Goal: Information Seeking & Learning: Learn about a topic

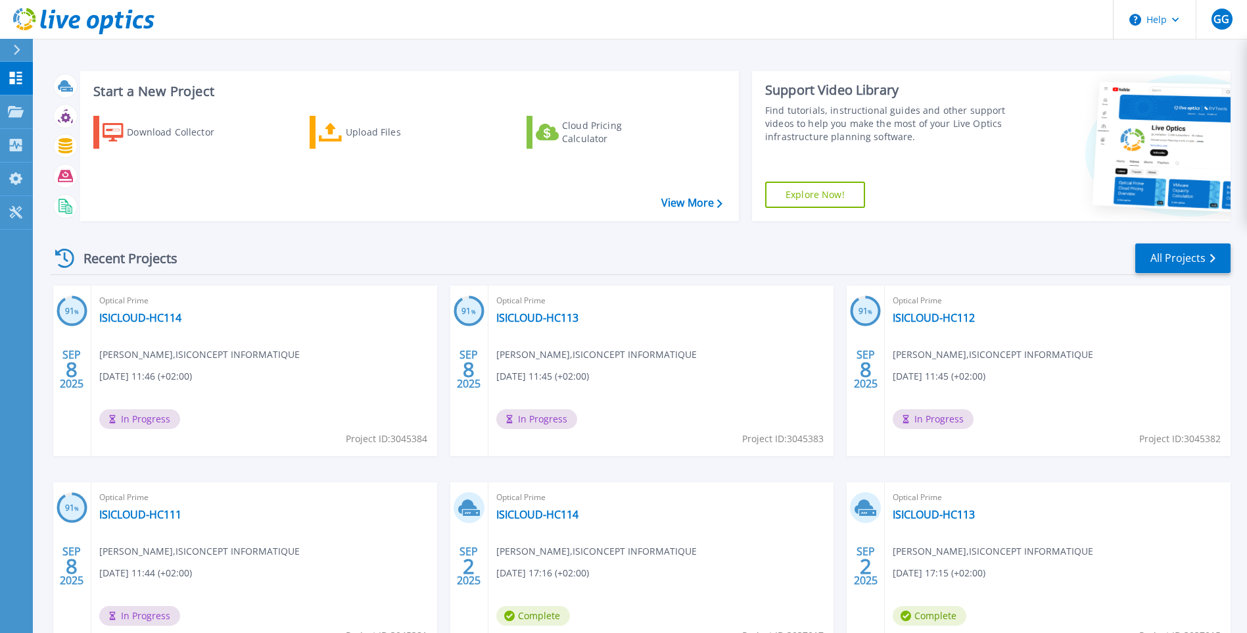
click at [217, 375] on div "Optical Prime ISICLOUD-HC114 [PERSON_NAME] , ISICONCEPT INFORMATIQUE [DATE] 11:…" at bounding box center [264, 370] width 346 height 170
click at [121, 318] on link "ISICLOUD-HC114" at bounding box center [140, 317] width 82 height 13
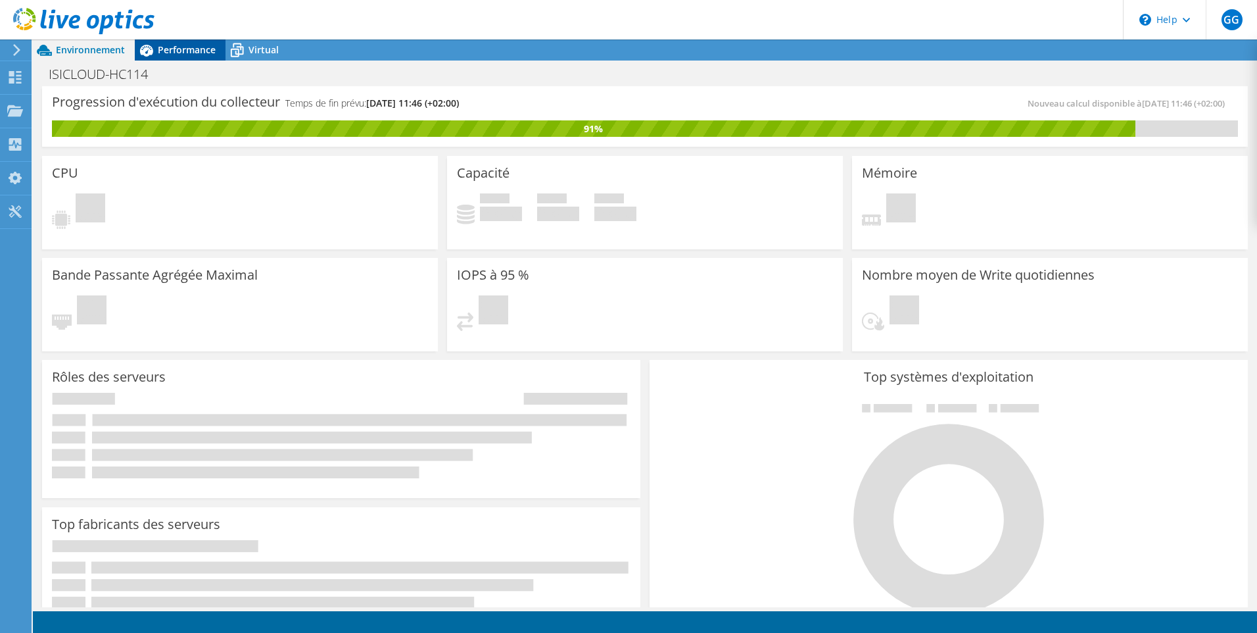
click at [178, 50] on span "Performance" at bounding box center [187, 49] width 58 height 12
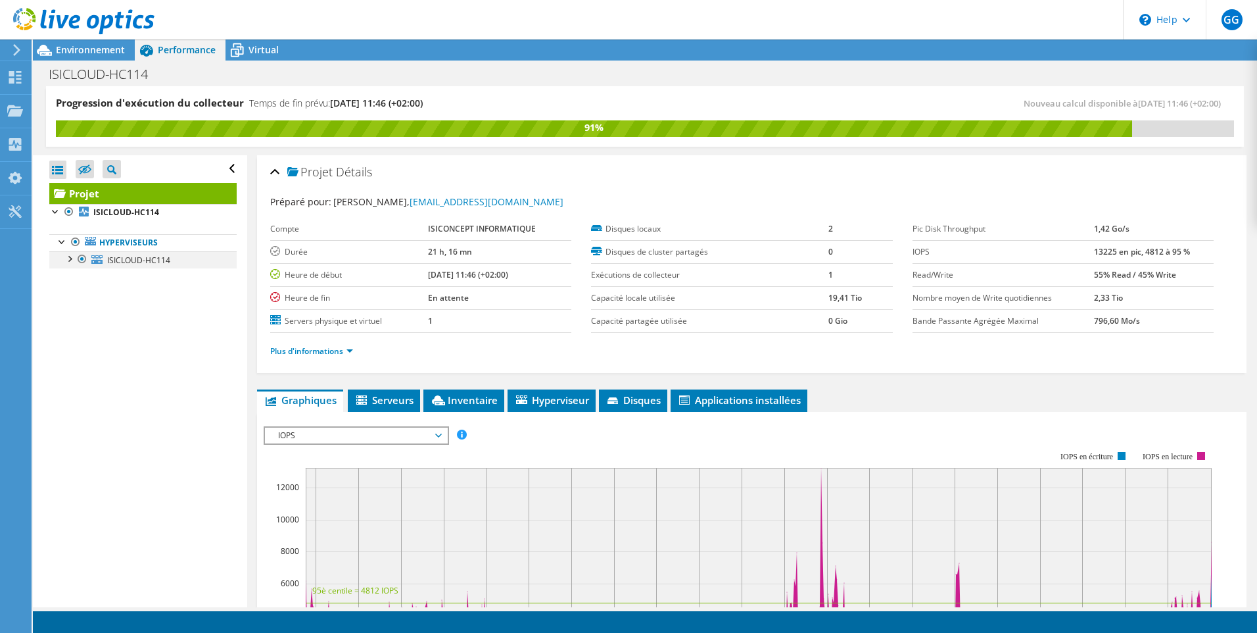
click at [70, 258] on div at bounding box center [68, 257] width 13 height 13
click at [144, 297] on link "C:ClusterStorageMirorring" at bounding box center [142, 293] width 187 height 17
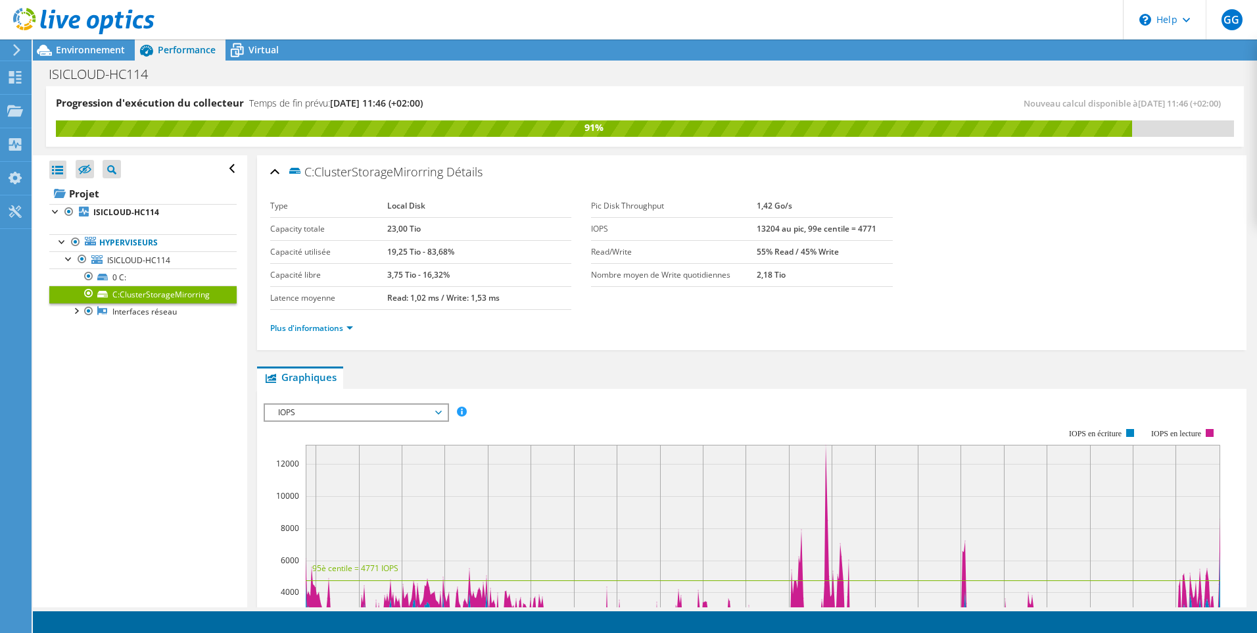
scroll to position [66, 0]
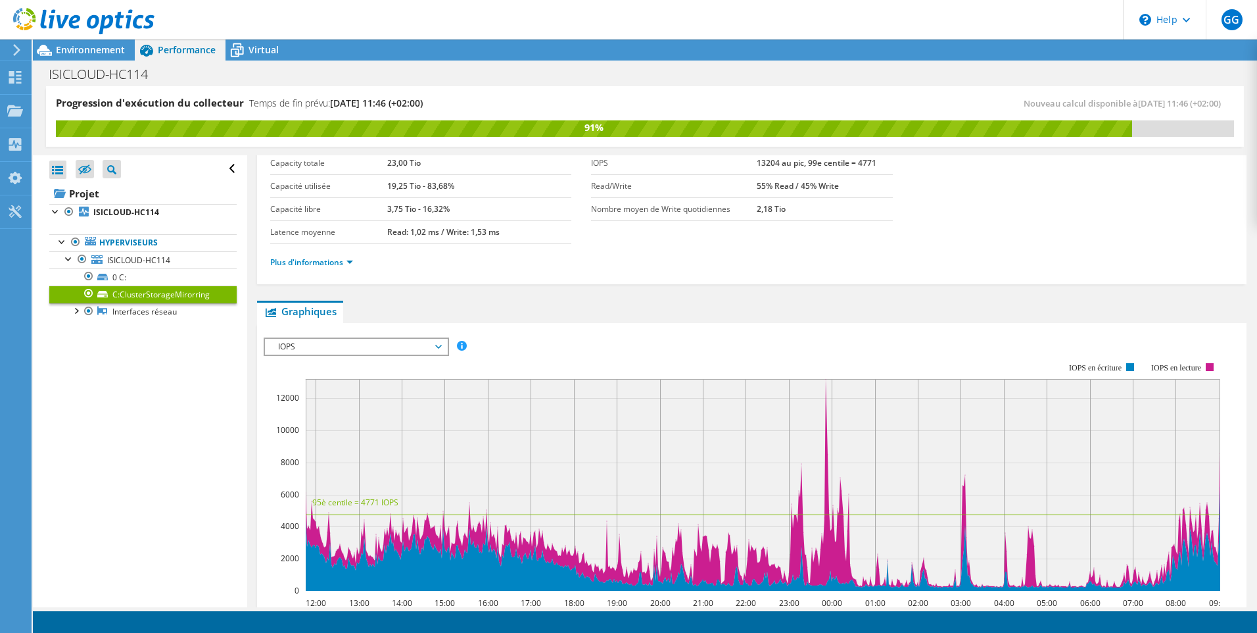
click at [380, 347] on span "IOPS" at bounding box center [356, 347] width 169 height 16
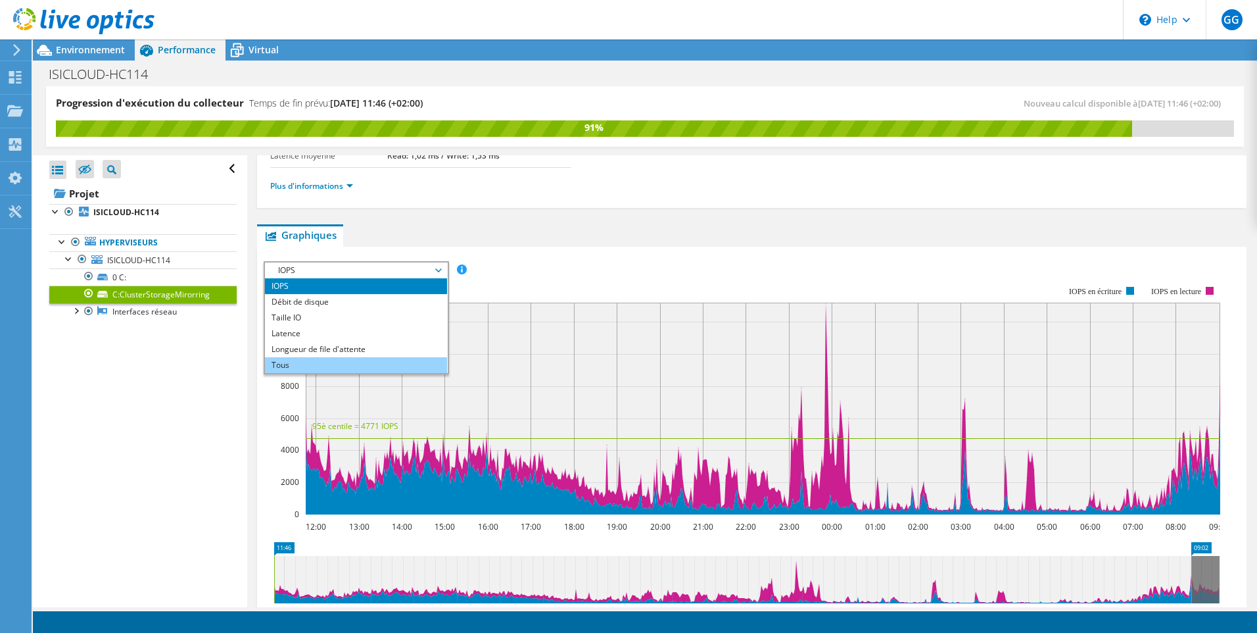
scroll to position [197, 0]
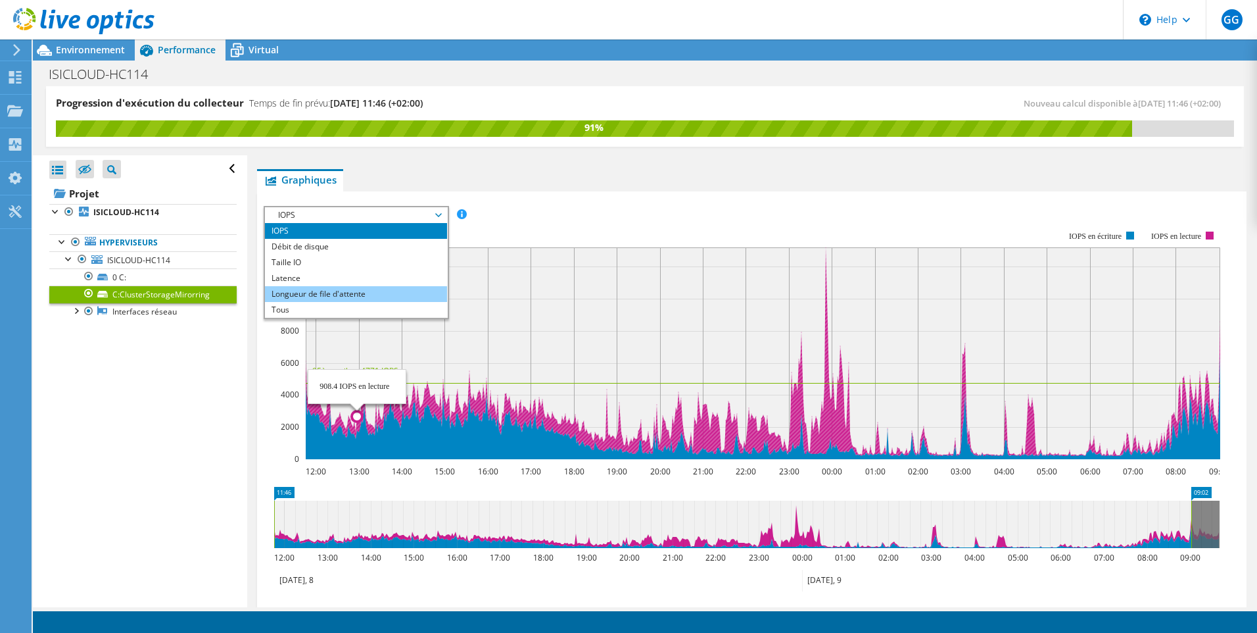
click at [355, 297] on li "Longueur de file d'attente" at bounding box center [356, 294] width 182 height 16
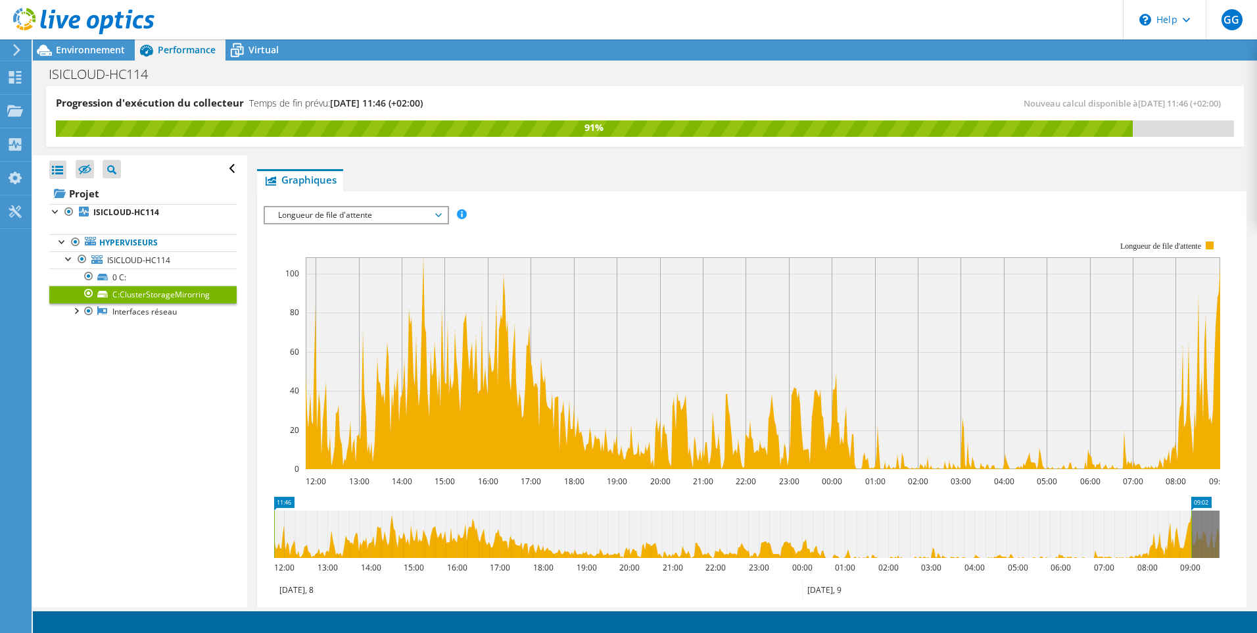
click at [404, 209] on span "Longueur de file d'attente" at bounding box center [356, 215] width 169 height 16
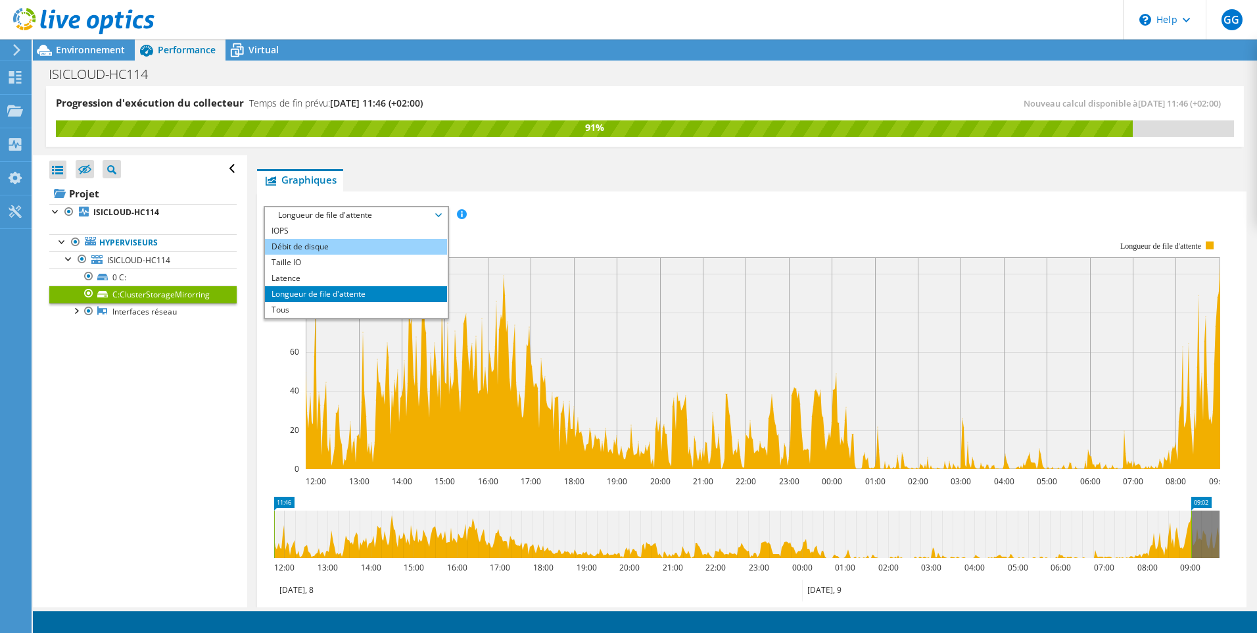
click at [364, 247] on li "Débit de disque" at bounding box center [356, 247] width 182 height 16
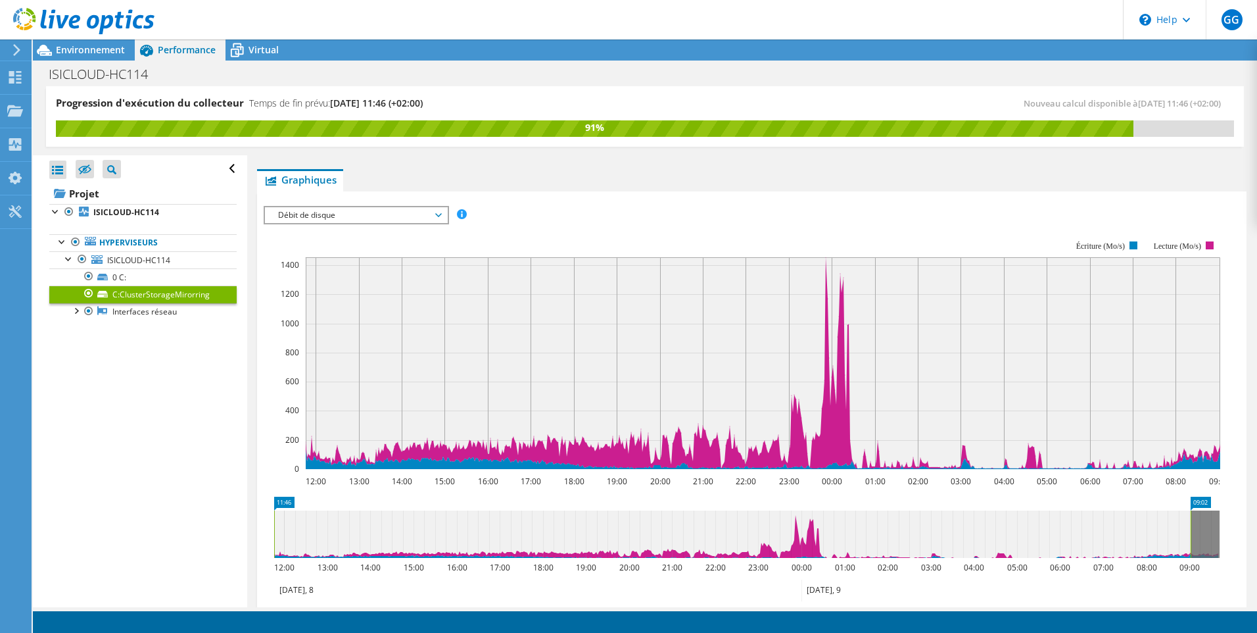
click at [356, 216] on span "Débit de disque" at bounding box center [356, 215] width 169 height 16
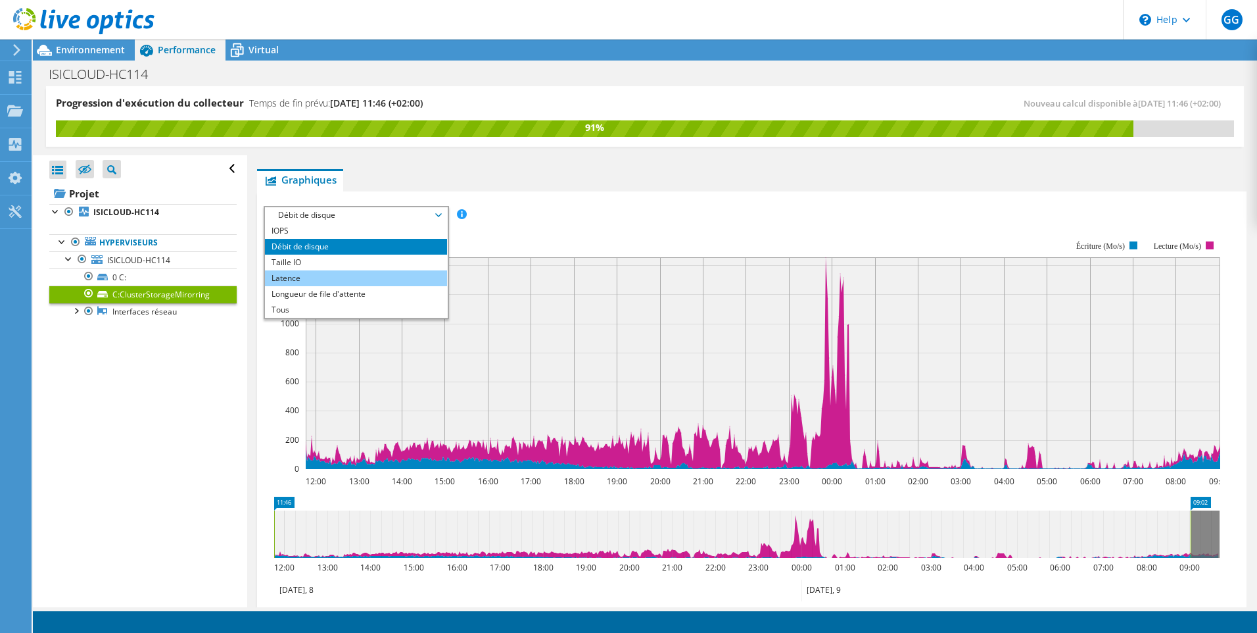
click at [318, 276] on li "Latence" at bounding box center [356, 278] width 182 height 16
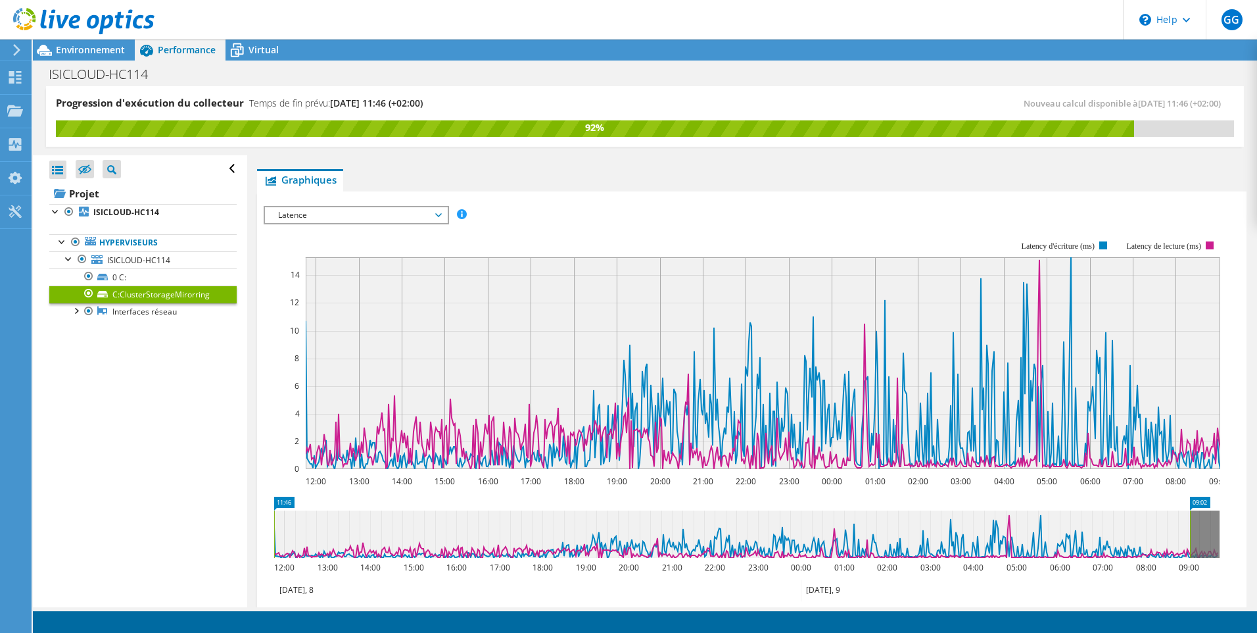
click at [395, 217] on span "Latence" at bounding box center [356, 215] width 169 height 16
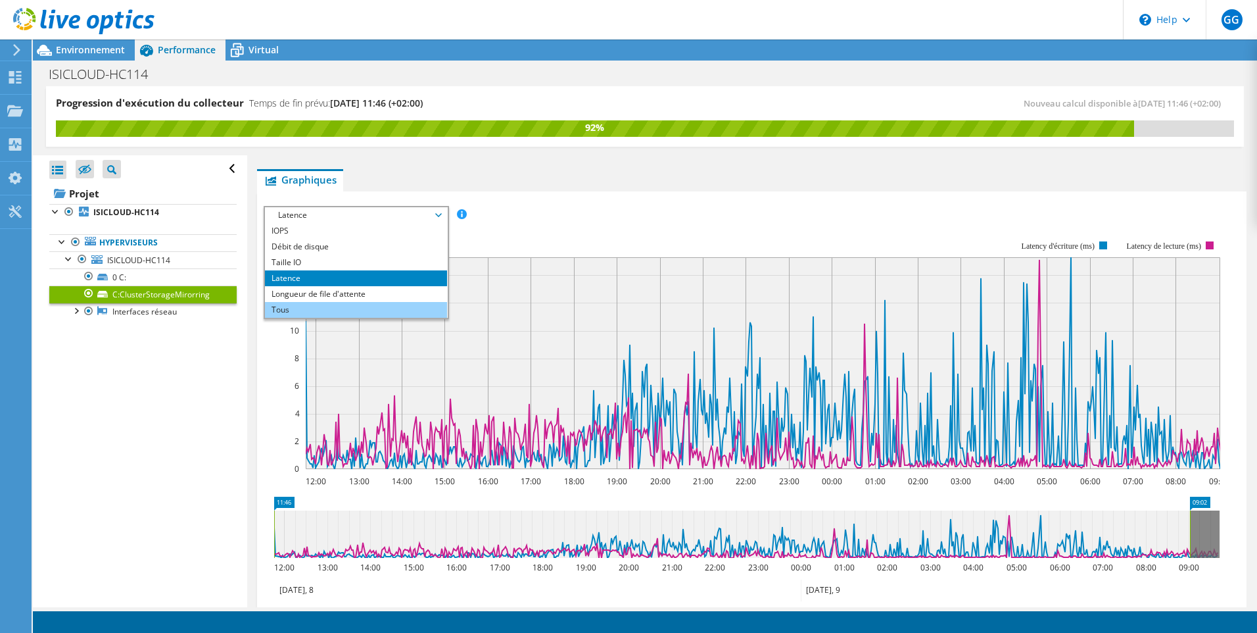
click at [349, 303] on li "Tous" at bounding box center [356, 310] width 182 height 16
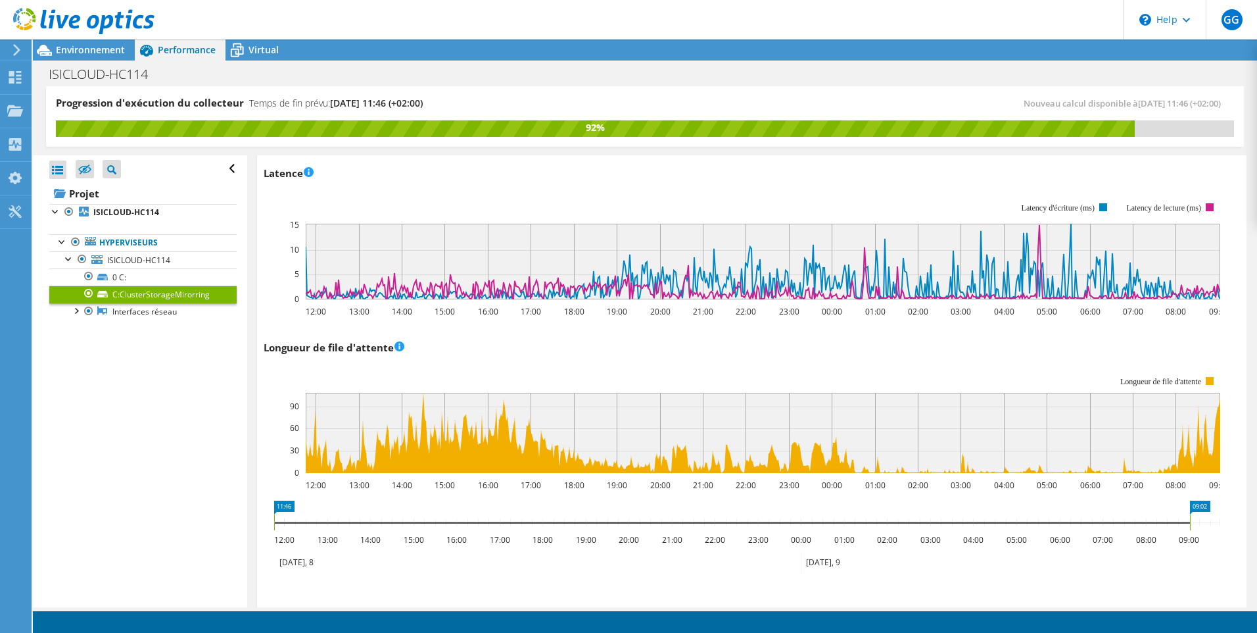
scroll to position [789, 0]
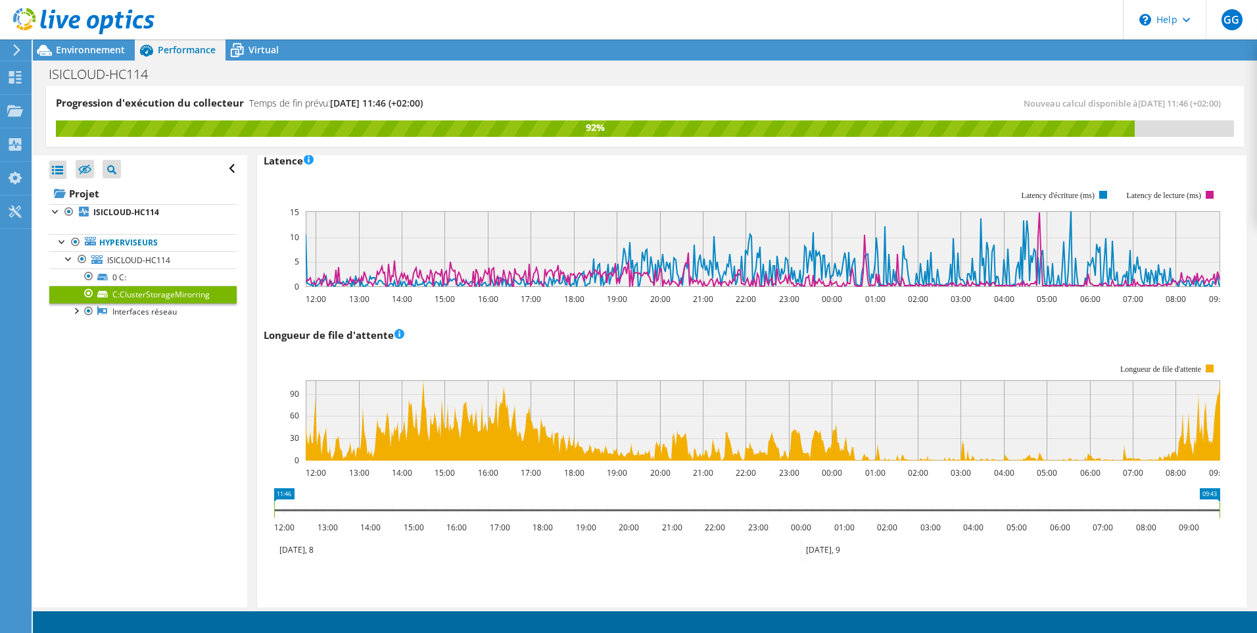
drag, startPoint x: 1195, startPoint y: 492, endPoint x: 1228, endPoint y: 500, distance: 34.5
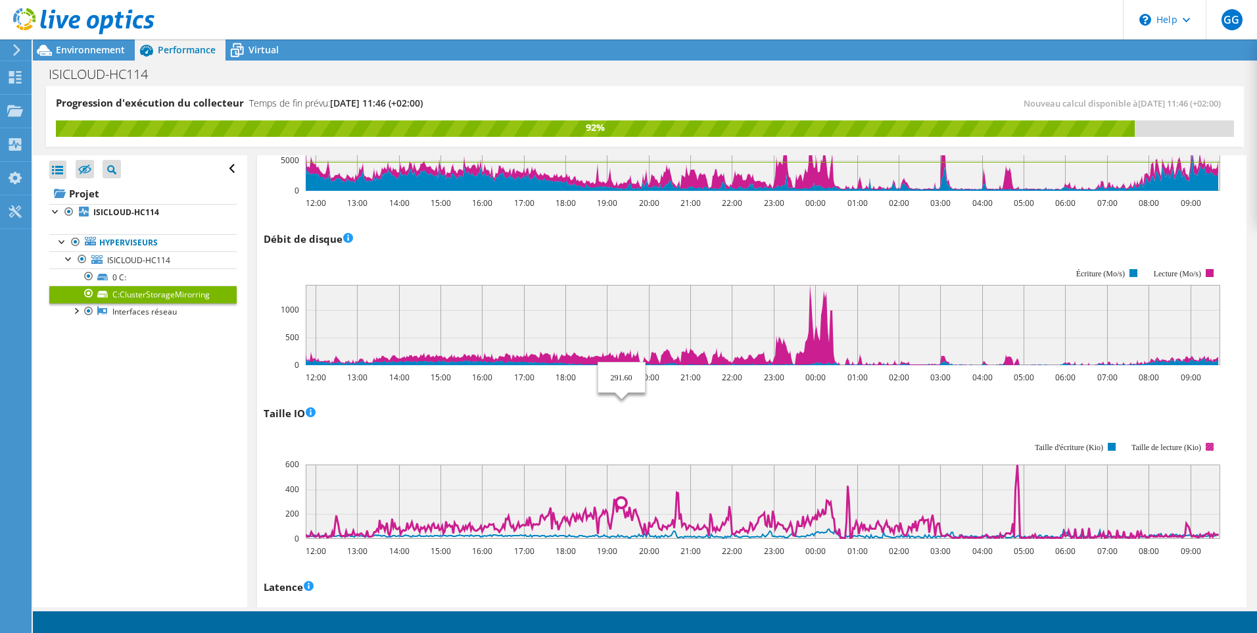
scroll to position [329, 0]
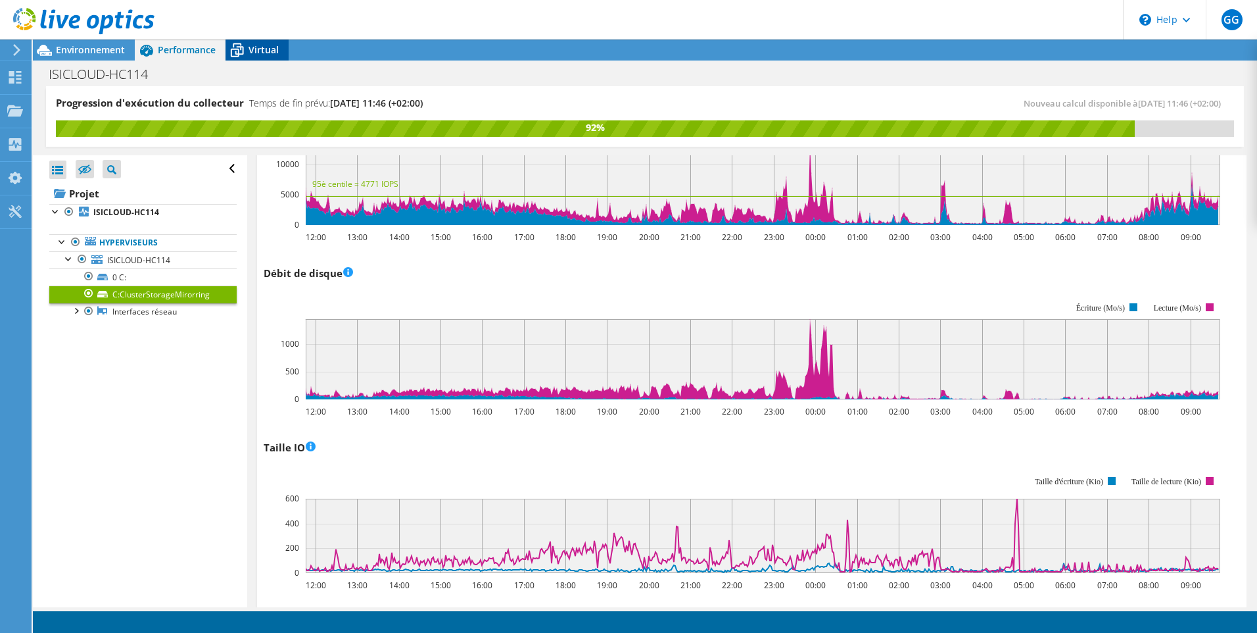
click at [264, 52] on span "Virtual" at bounding box center [264, 49] width 30 height 12
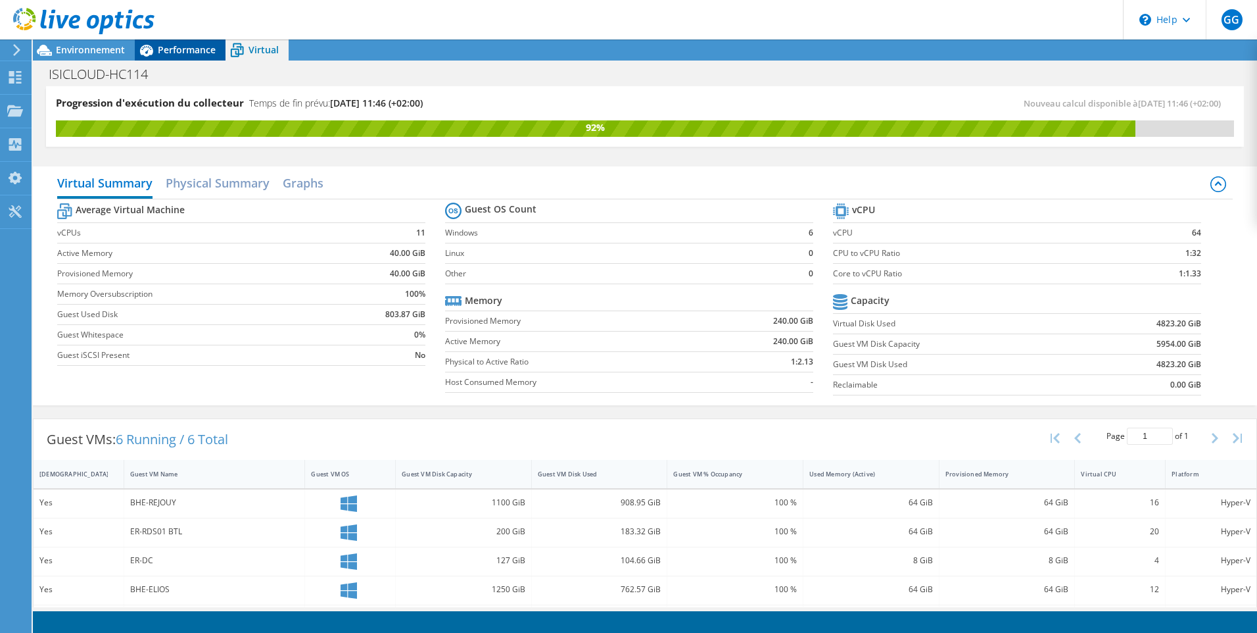
click at [183, 46] on span "Performance" at bounding box center [187, 49] width 58 height 12
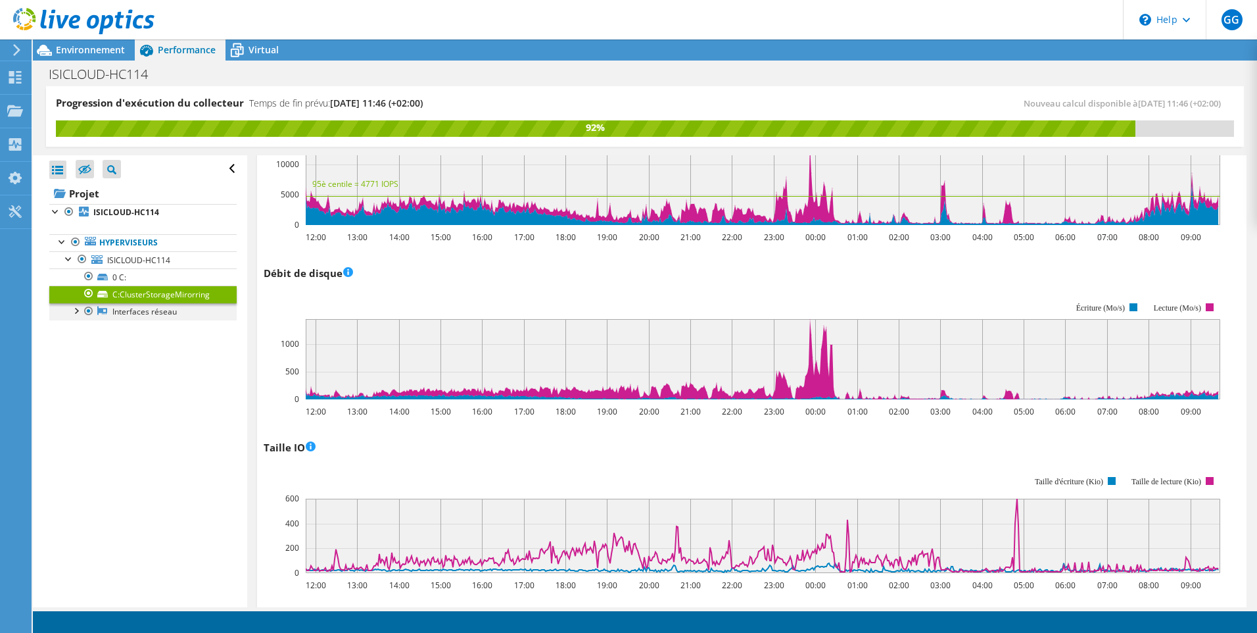
click at [75, 310] on div at bounding box center [75, 309] width 13 height 13
click at [153, 337] on link "Intel(R) Ethernet 100G 2P E810-C Adapter" at bounding box center [142, 334] width 187 height 29
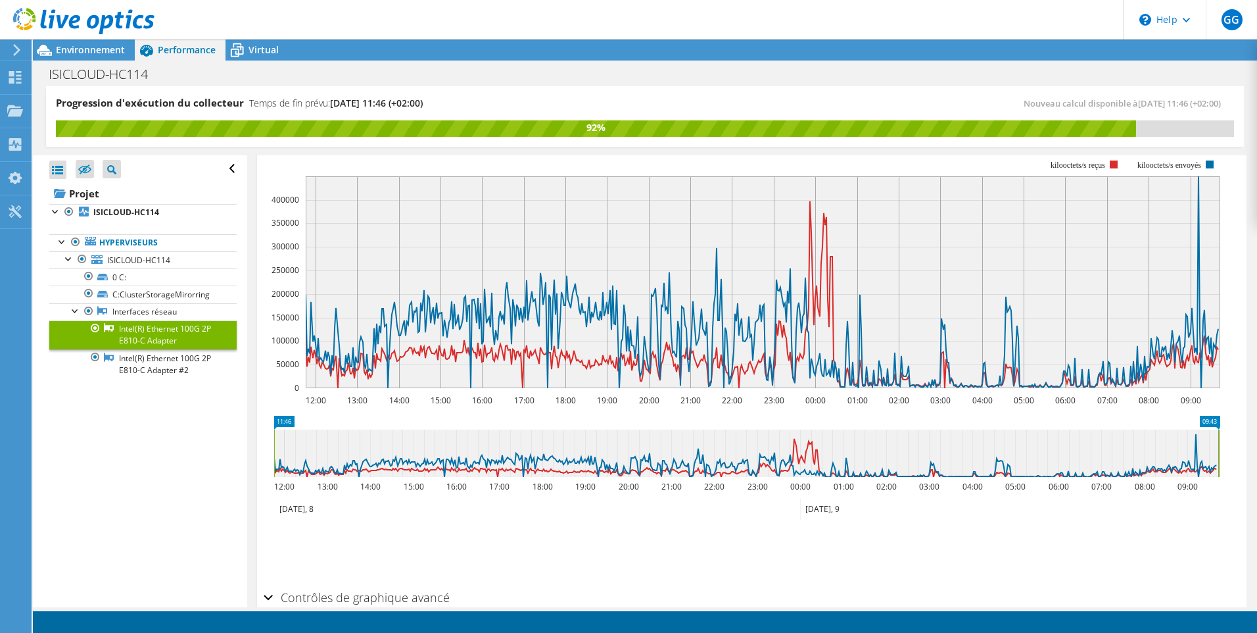
scroll to position [274, 0]
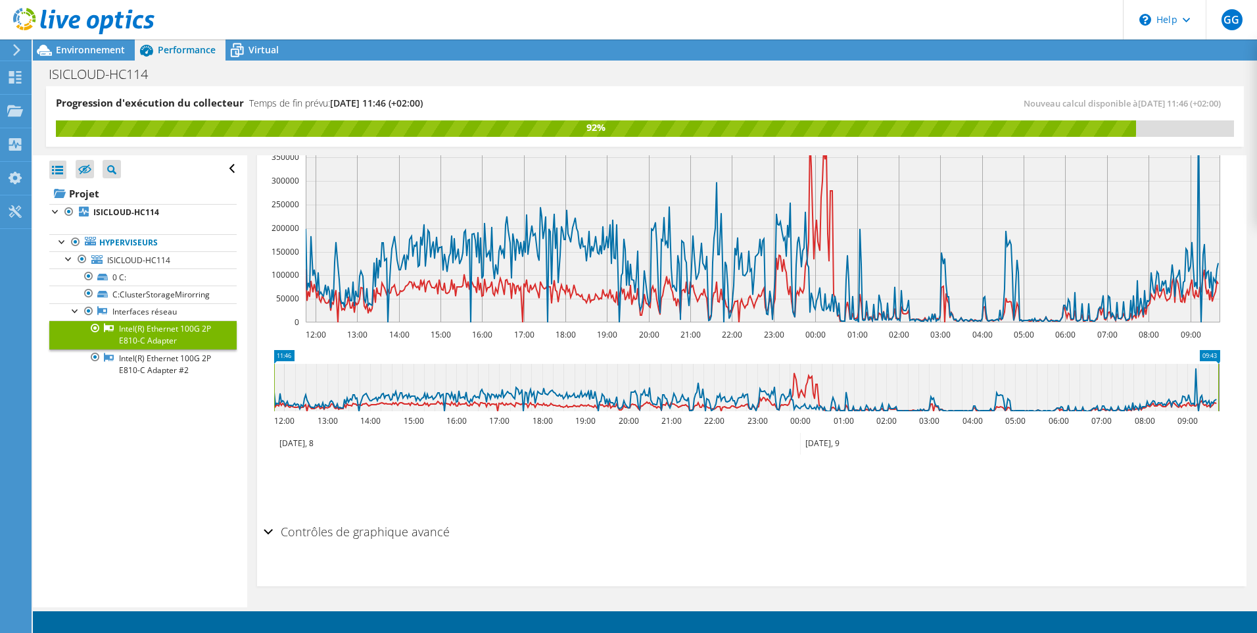
click at [266, 526] on div "Contrôles de graphique avancé" at bounding box center [752, 532] width 977 height 28
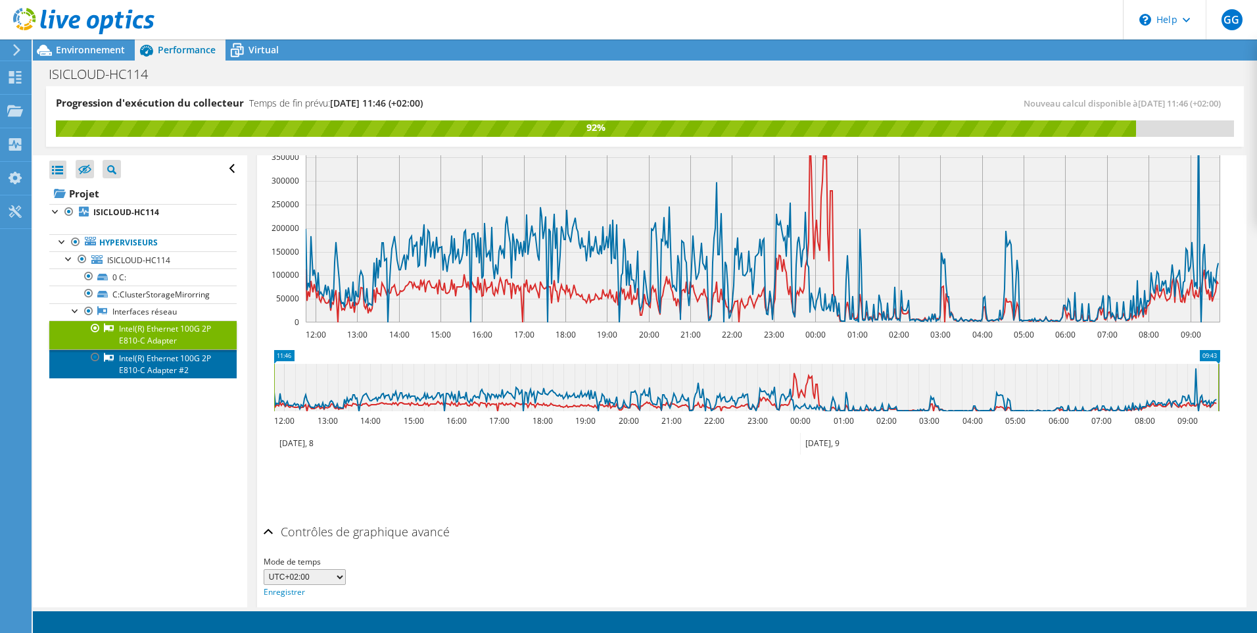
click at [170, 364] on link "Intel(R) Ethernet 100G 2P E810-C Adapter #2" at bounding box center [142, 363] width 187 height 29
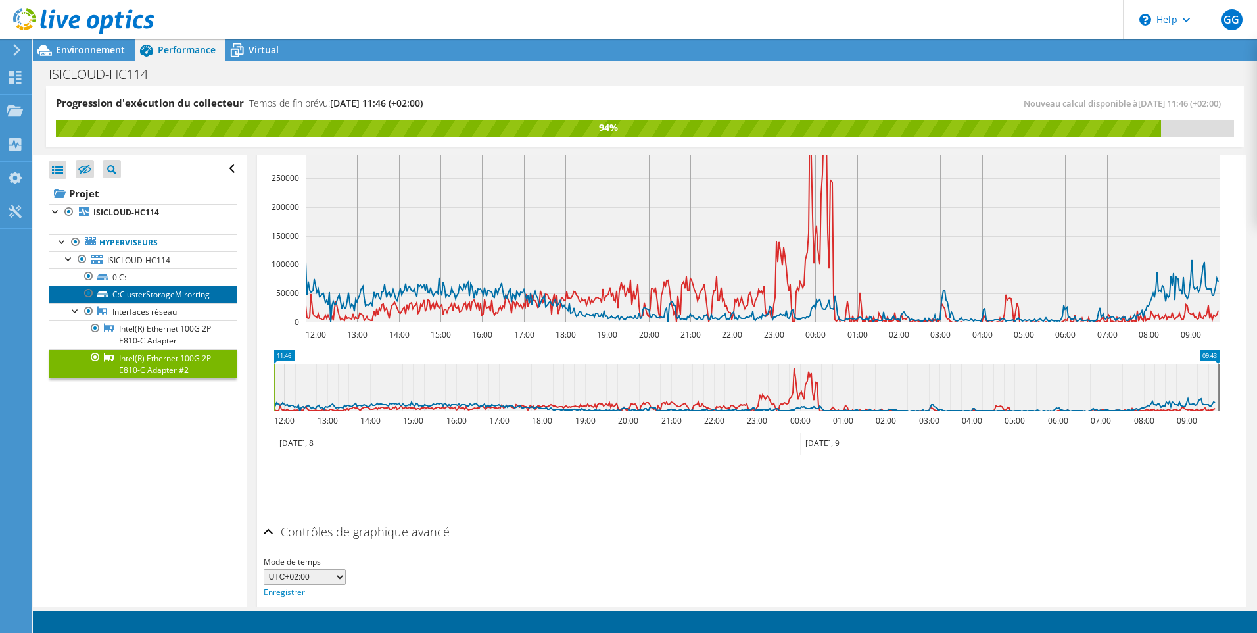
click at [177, 298] on link "C:ClusterStorageMirorring" at bounding box center [142, 293] width 187 height 17
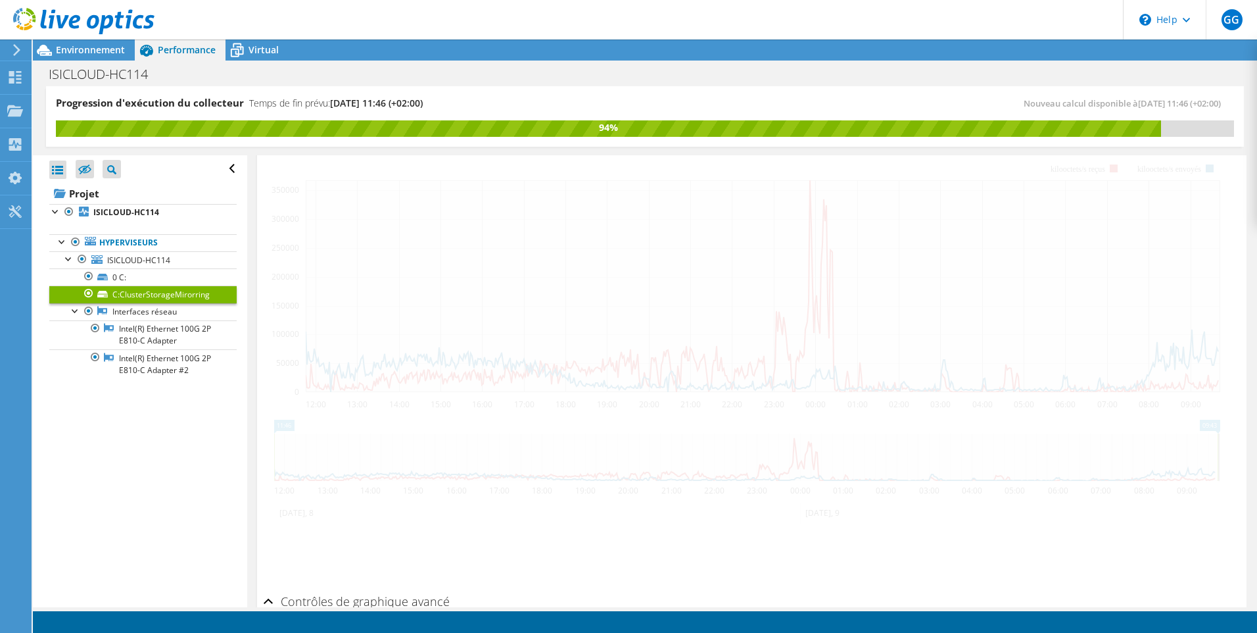
scroll to position [344, 0]
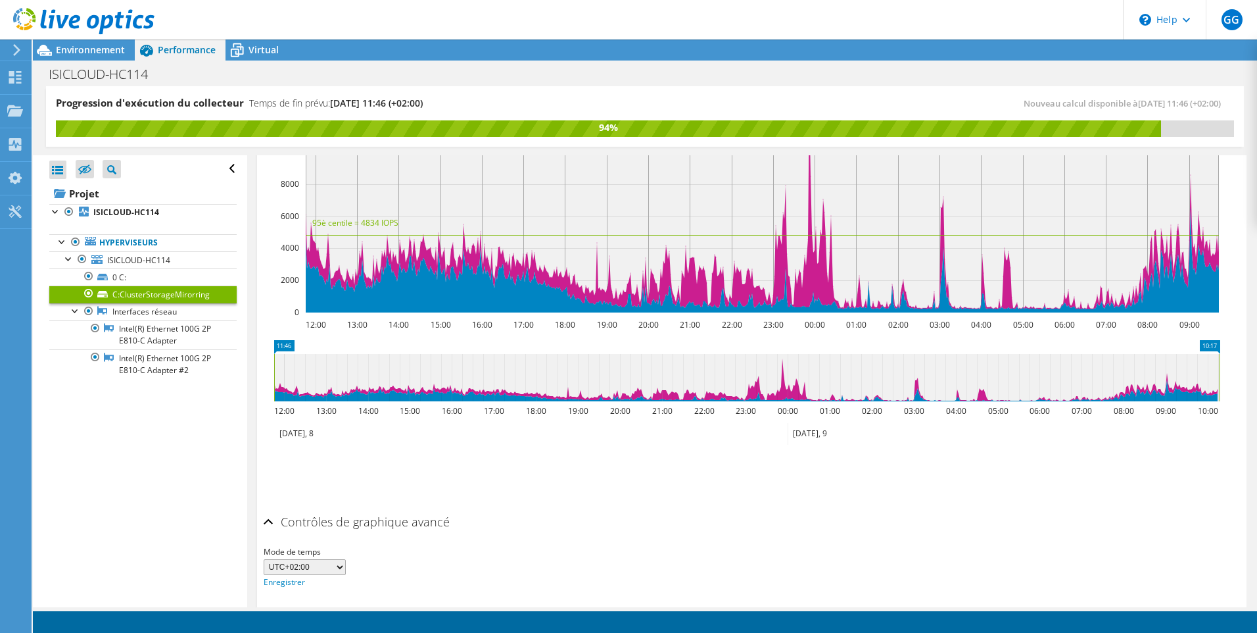
drag, startPoint x: 1197, startPoint y: 349, endPoint x: 1229, endPoint y: 357, distance: 33.2
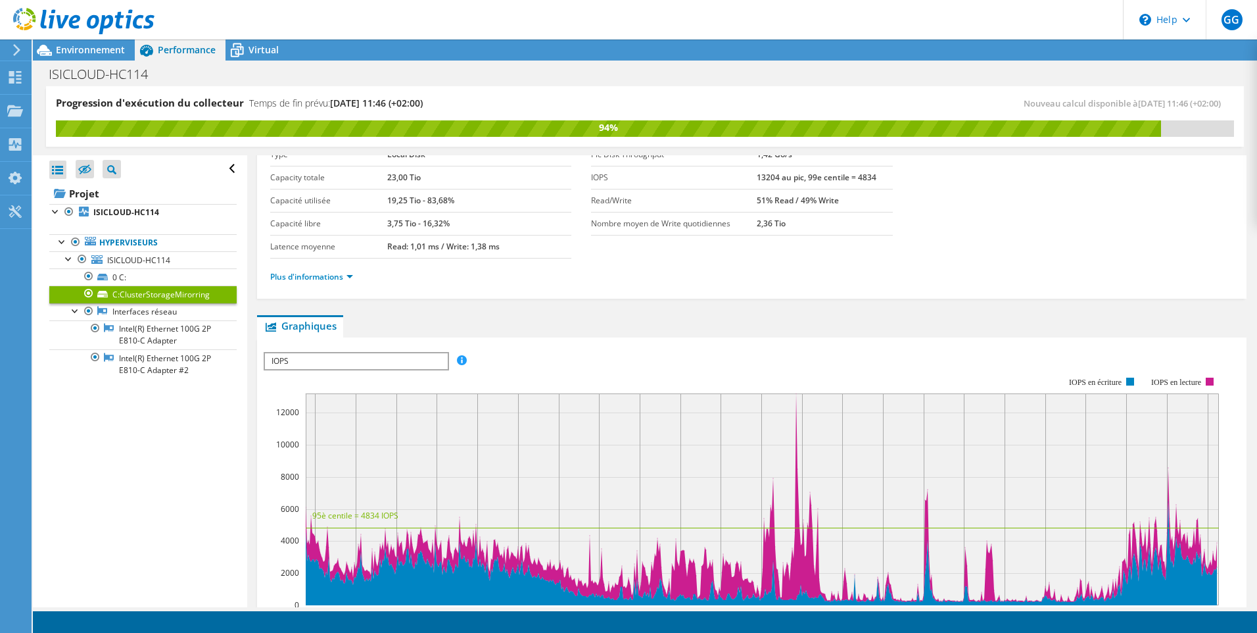
scroll to position [0, 0]
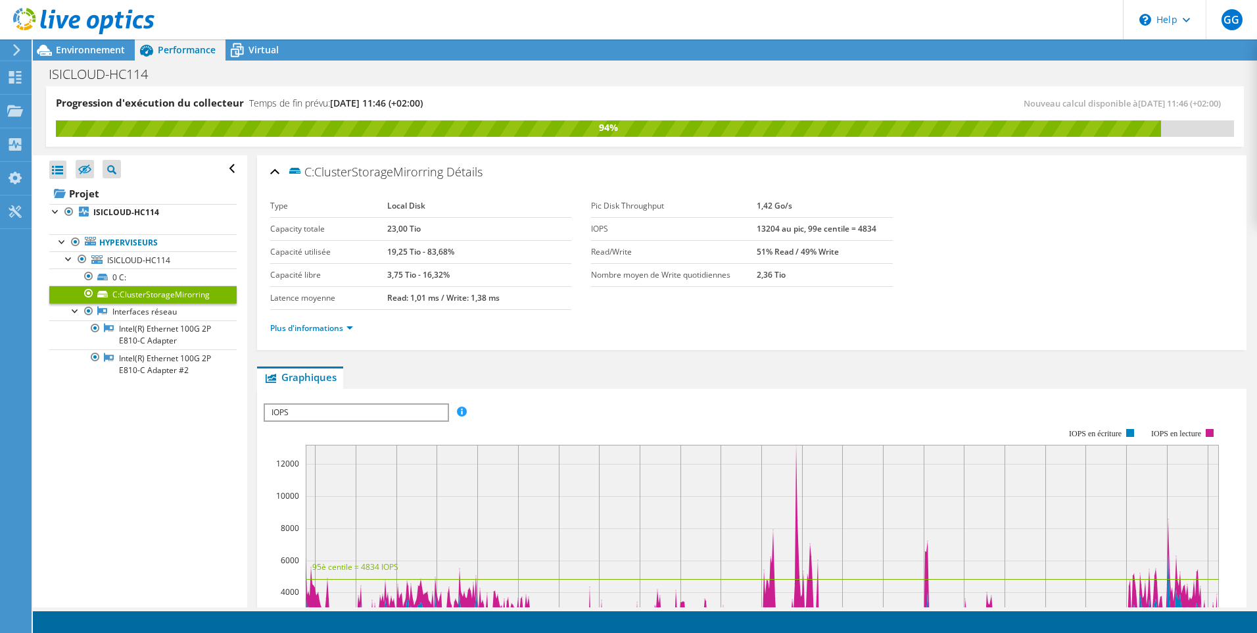
click at [422, 409] on span "IOPS" at bounding box center [356, 412] width 182 height 16
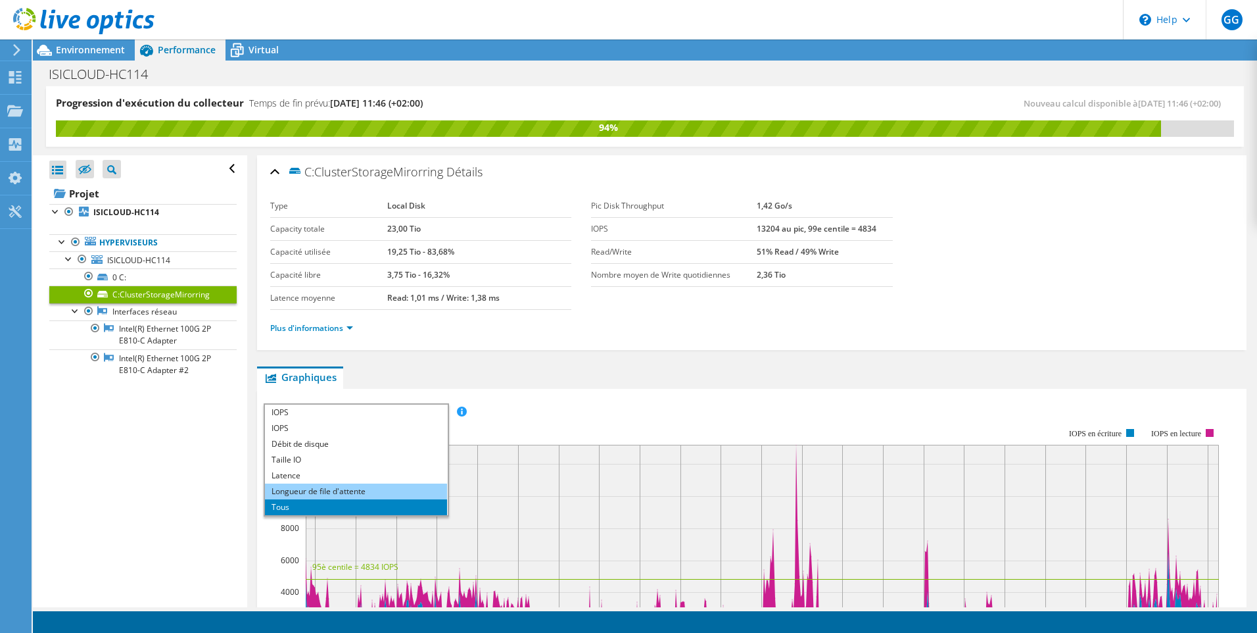
click at [364, 488] on li "Longueur de file d'attente" at bounding box center [356, 491] width 182 height 16
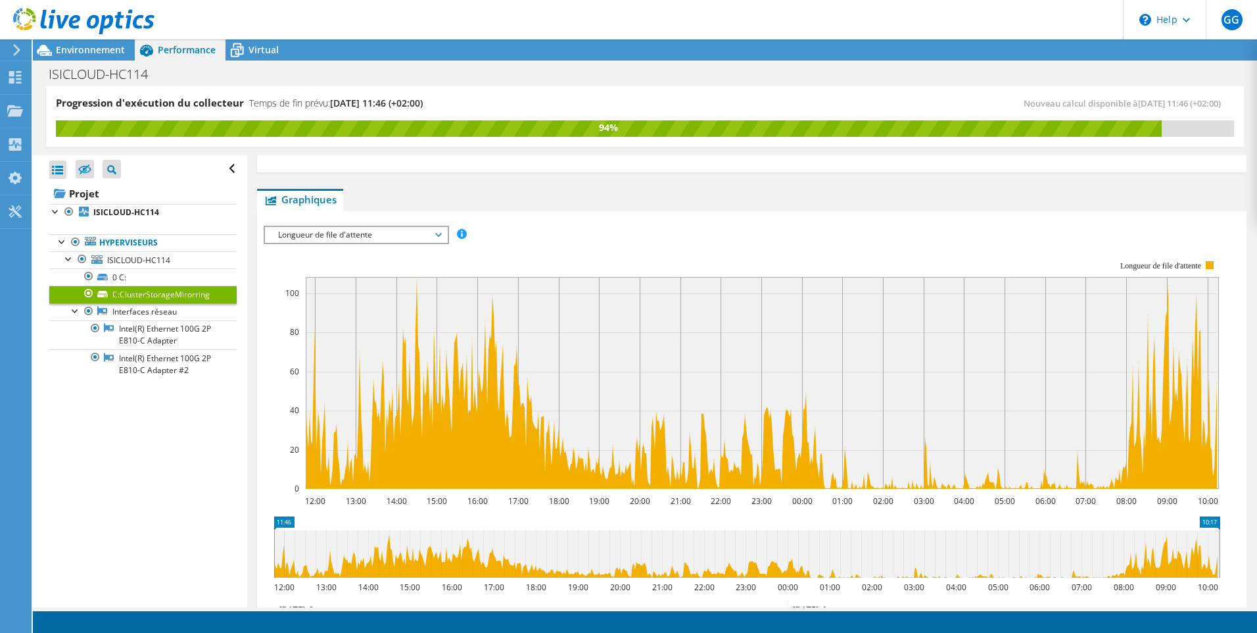
scroll to position [197, 0]
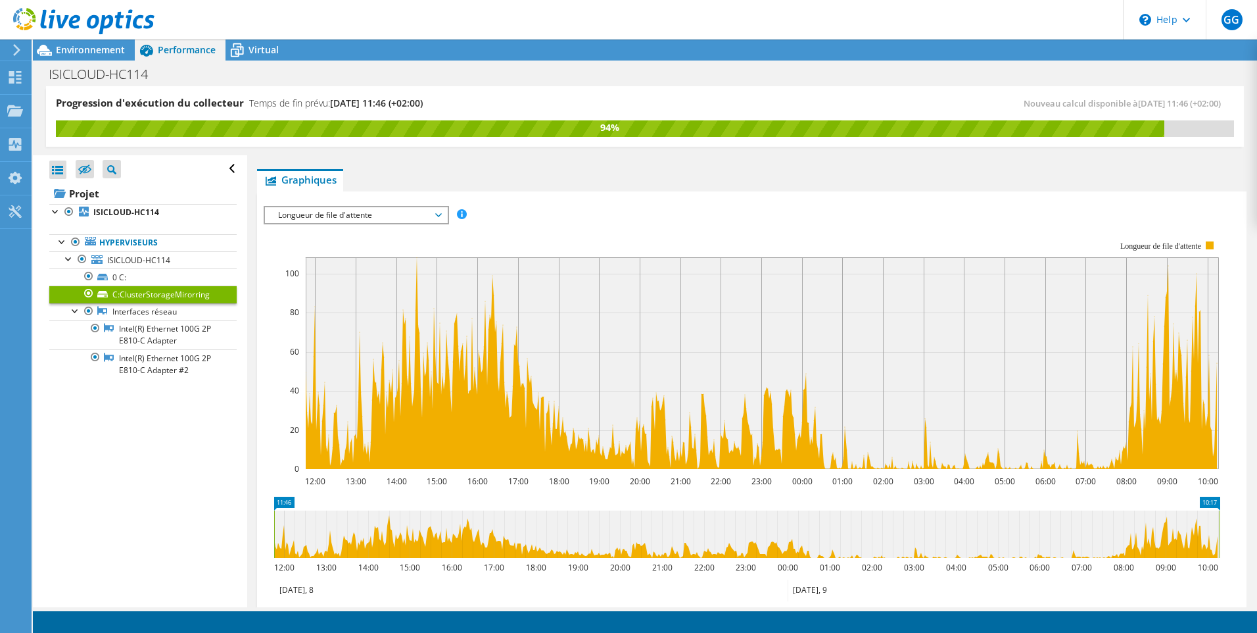
click at [333, 215] on span "Longueur de file d'attente" at bounding box center [356, 215] width 169 height 16
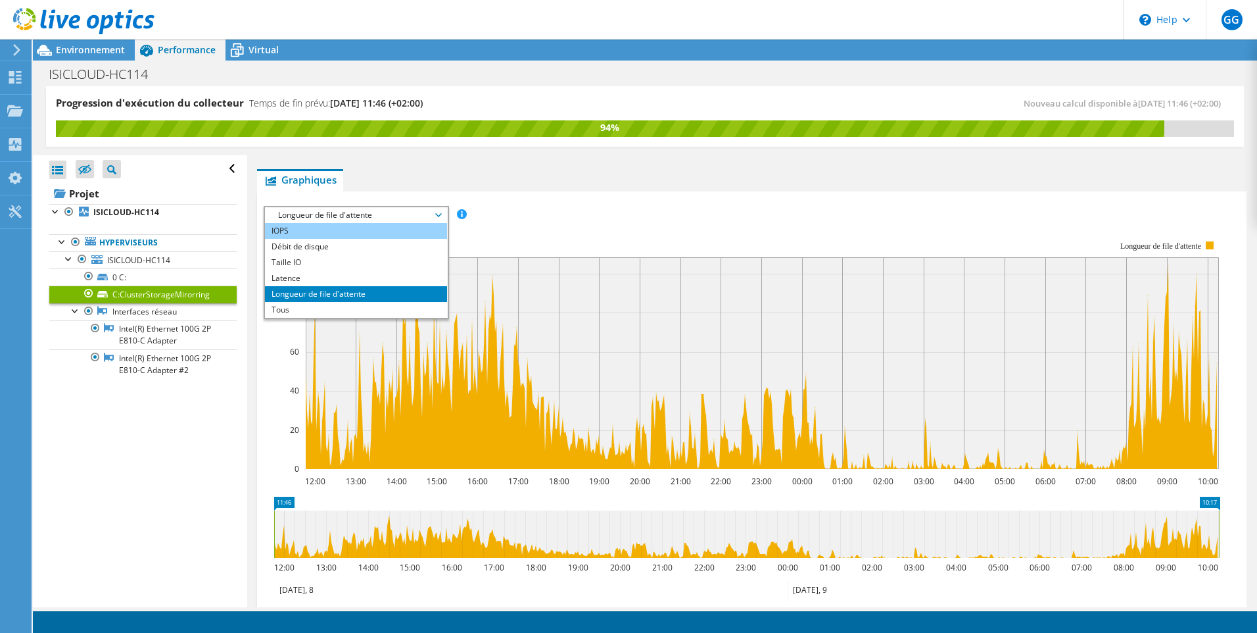
click at [338, 232] on li "IOPS" at bounding box center [356, 231] width 182 height 16
